Goal: Communication & Community: Answer question/provide support

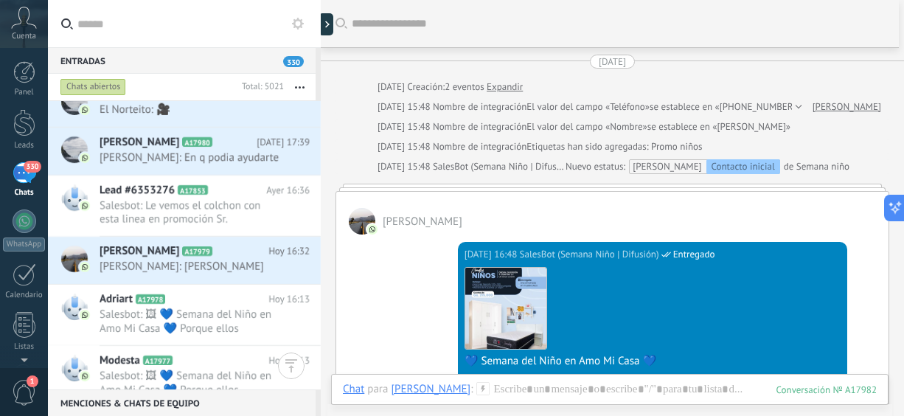
click at [316, 88] on div "Entradas 330 Chats abiertos Total: 5021 Silenciar Acciones múltiples Ordenar Má…" at bounding box center [476, 208] width 856 height 416
click at [316, 88] on div "Chats abiertos Total: 5021 Silenciar Acciones múltiples Ordenar Más recientes L…" at bounding box center [184, 87] width 273 height 27
drag, startPoint x: 316, startPoint y: 88, endPoint x: 318, endPoint y: 105, distance: 17.8
click at [318, 105] on div "Chats abiertos Total: 5021 Silenciar Acciones múltiples Ordenar Más recientes L…" at bounding box center [184, 232] width 273 height 316
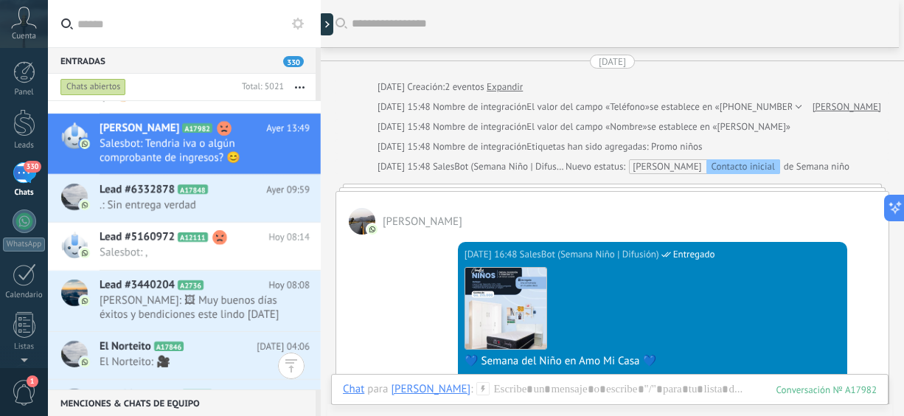
scroll to position [1, 0]
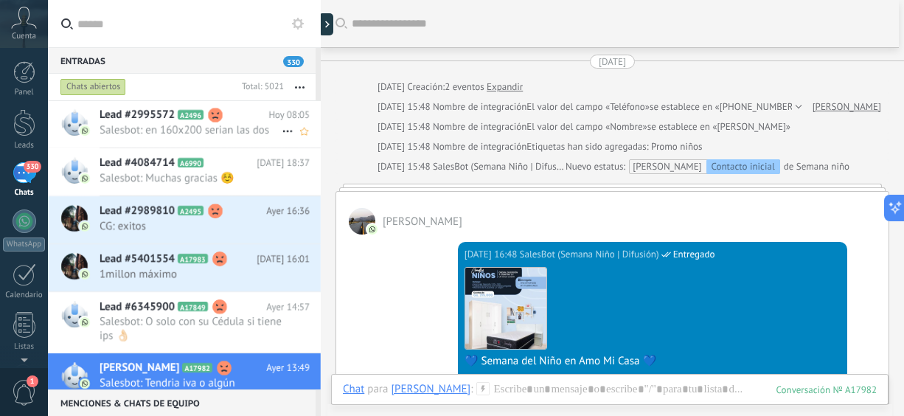
click at [229, 136] on span "Salesbot: en 160x200 serian las dos" at bounding box center [191, 130] width 182 height 14
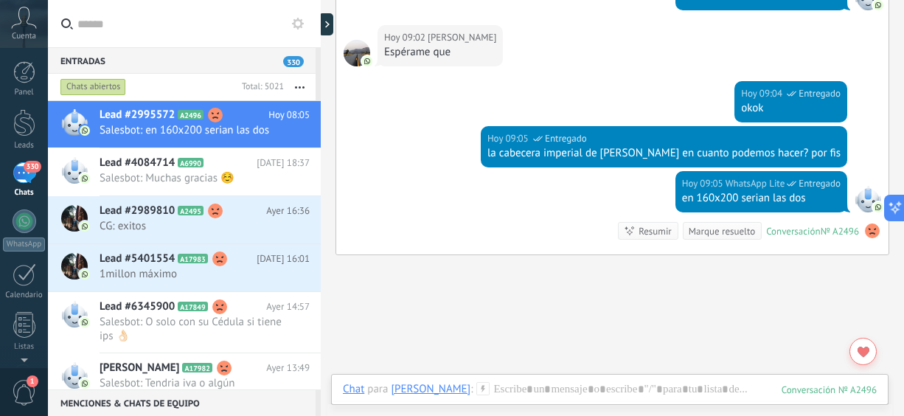
scroll to position [18, 0]
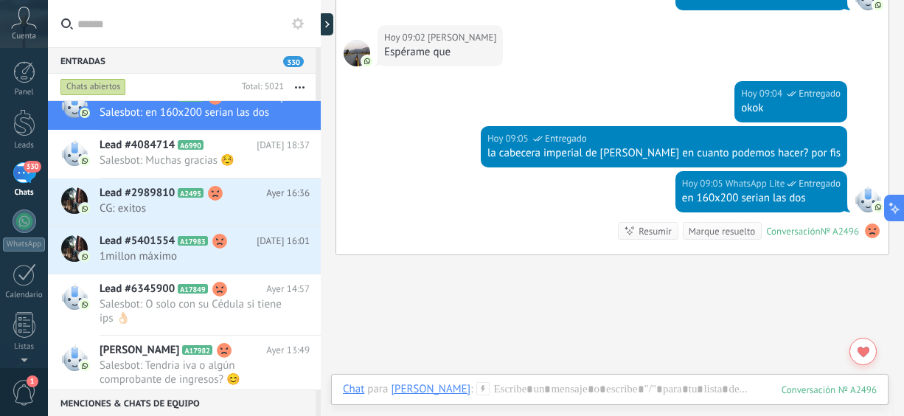
click at [316, 85] on div "Chats abiertos Total: 5021 Silenciar Acciones múltiples Ordenar Más recientes L…" at bounding box center [184, 87] width 273 height 27
click at [318, 83] on div "Chats abiertos Total: 5021 Silenciar Acciones múltiples Ordenar Más recientes L…" at bounding box center [184, 87] width 273 height 27
click at [302, 85] on button "button" at bounding box center [300, 87] width 32 height 27
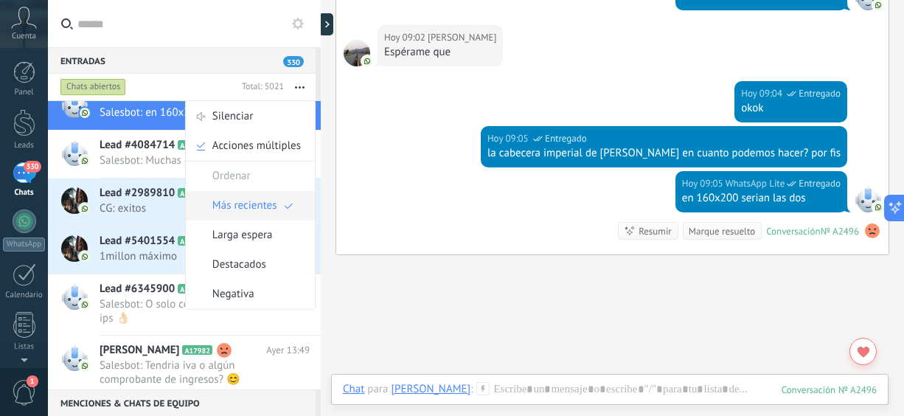
click at [235, 218] on span "Más recientes" at bounding box center [244, 206] width 65 height 30
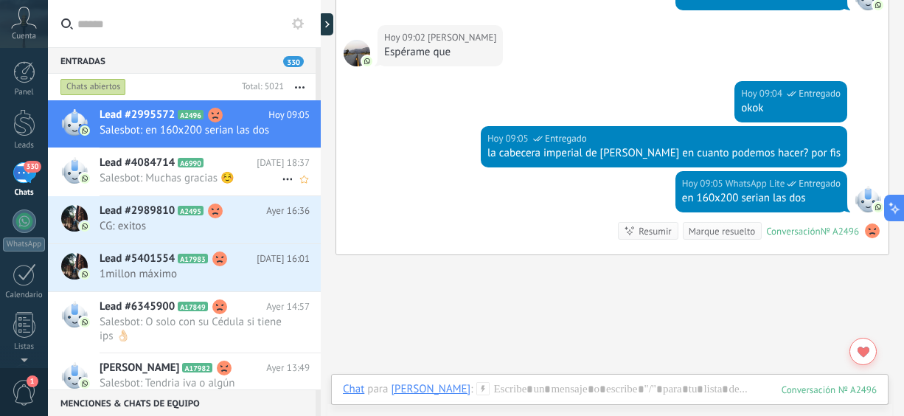
click at [200, 186] on div "Lead #4084714 A6990 Ayer 18:37 Salesbot: Muchas gracias ☺️" at bounding box center [210, 171] width 221 height 46
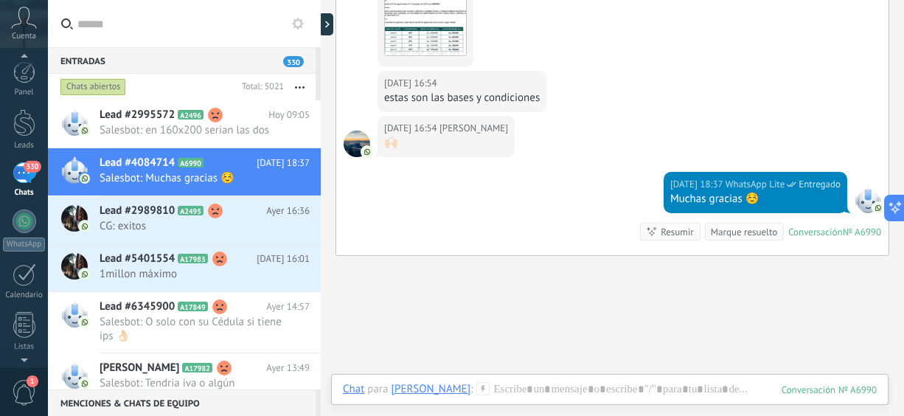
scroll to position [12, 0]
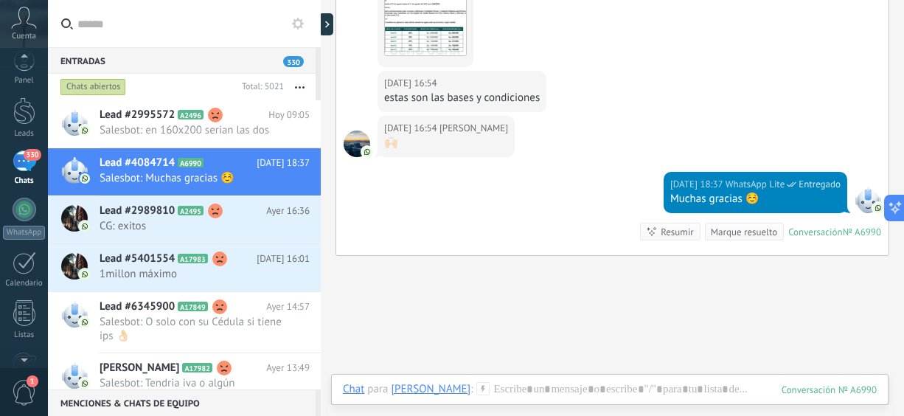
click at [18, 398] on span "1" at bounding box center [24, 393] width 25 height 26
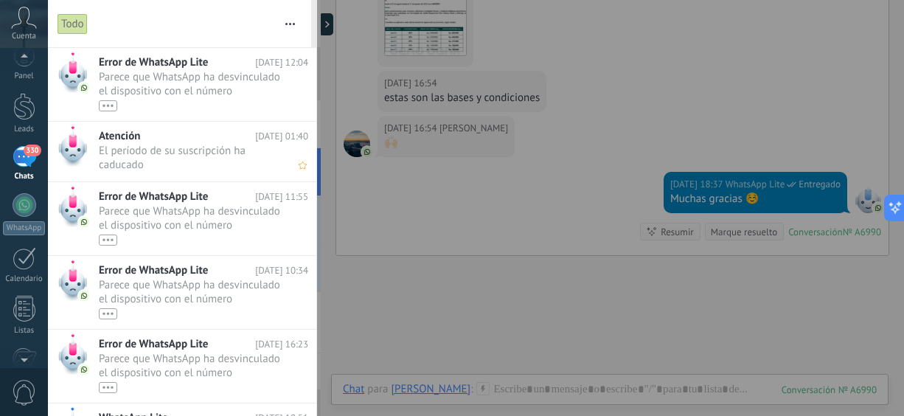
scroll to position [0, 0]
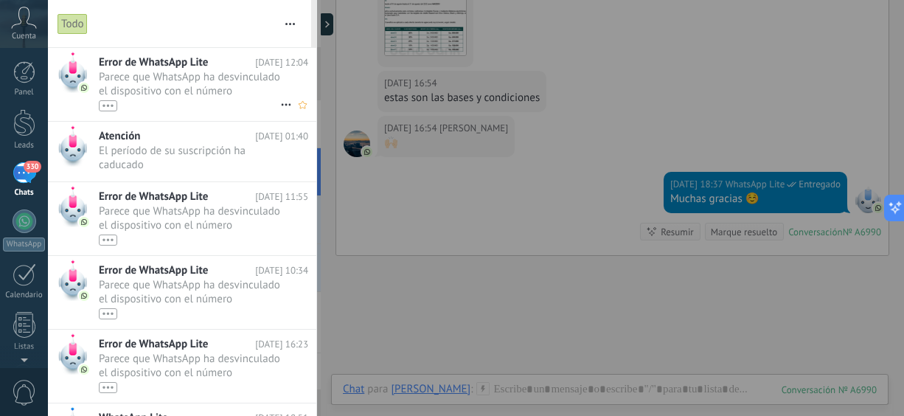
click at [173, 89] on span "Parece que WhatsApp ha desvinculado el dispositivo con el número (595981978422)…" at bounding box center [189, 90] width 181 height 41
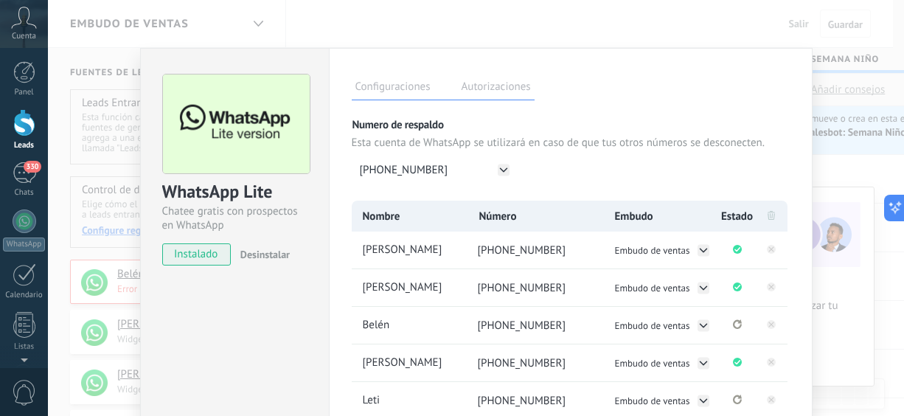
click at [807, 404] on div "Configuraciones Autorizaciones Esta pestaña registra a los usuarios que han con…" at bounding box center [571, 304] width 484 height 513
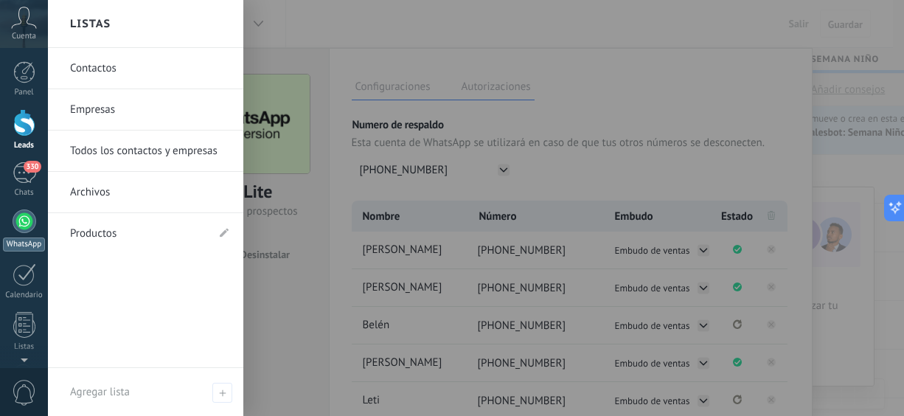
click at [18, 222] on div at bounding box center [25, 221] width 24 height 24
